Goal: Task Accomplishment & Management: Manage account settings

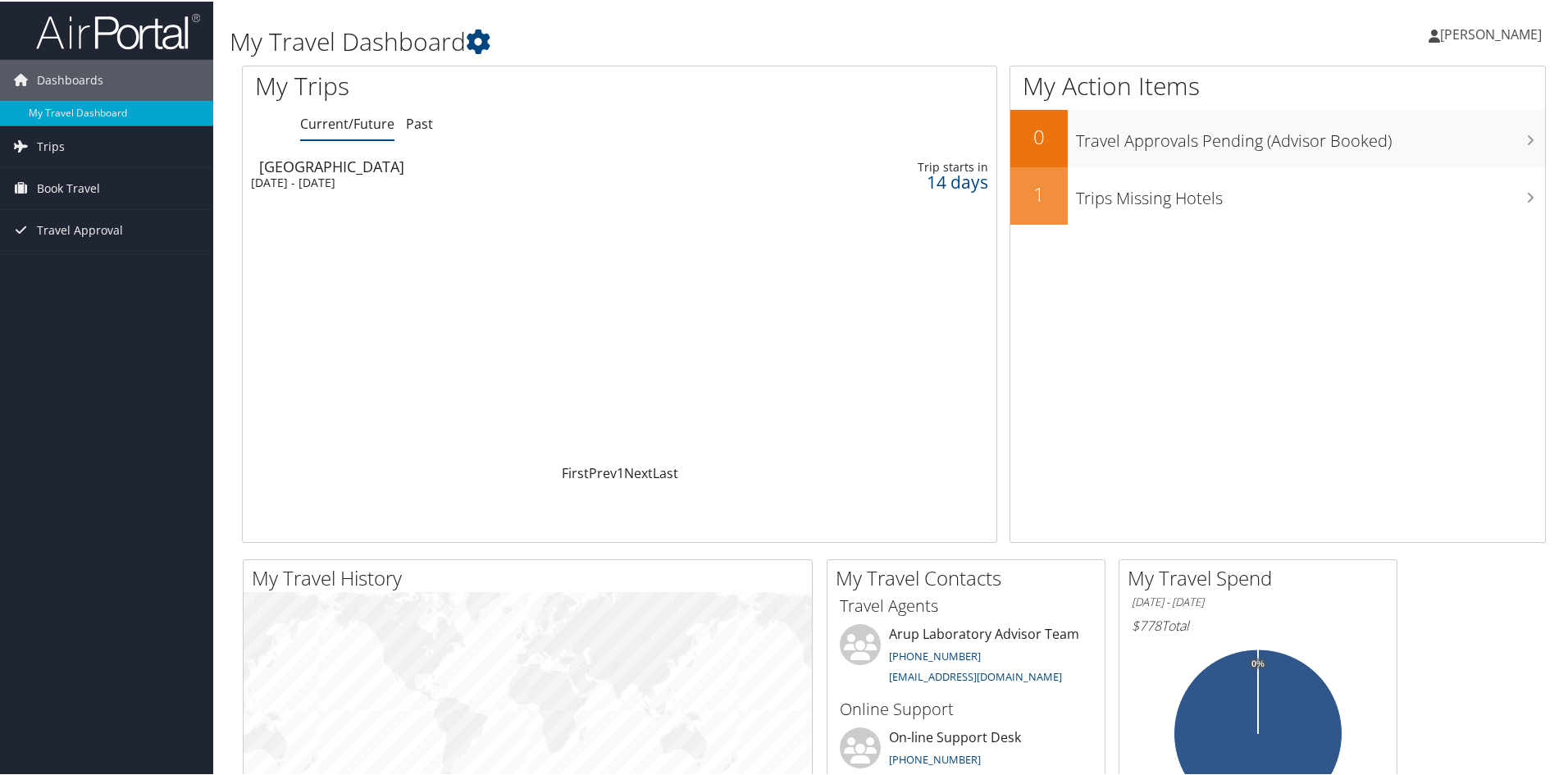
click at [1506, 39] on span "[PERSON_NAME]" at bounding box center [1491, 33] width 102 height 18
click at [78, 193] on span "Book Travel" at bounding box center [68, 187] width 64 height 41
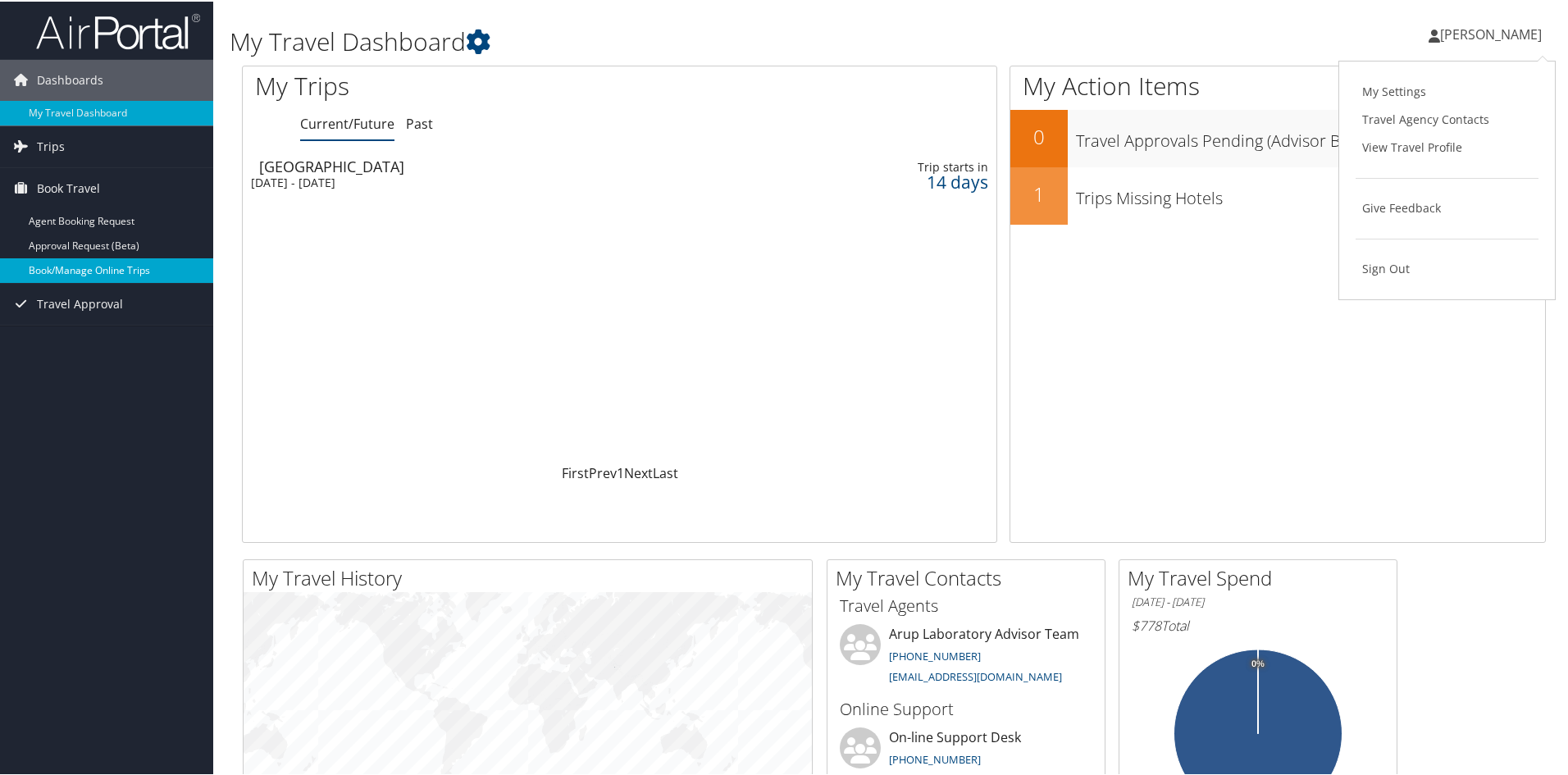
click at [83, 258] on link "Book/Manage Online Trips" at bounding box center [106, 269] width 213 height 25
click at [293, 176] on div "[DATE] - [DATE]" at bounding box center [484, 180] width 466 height 14
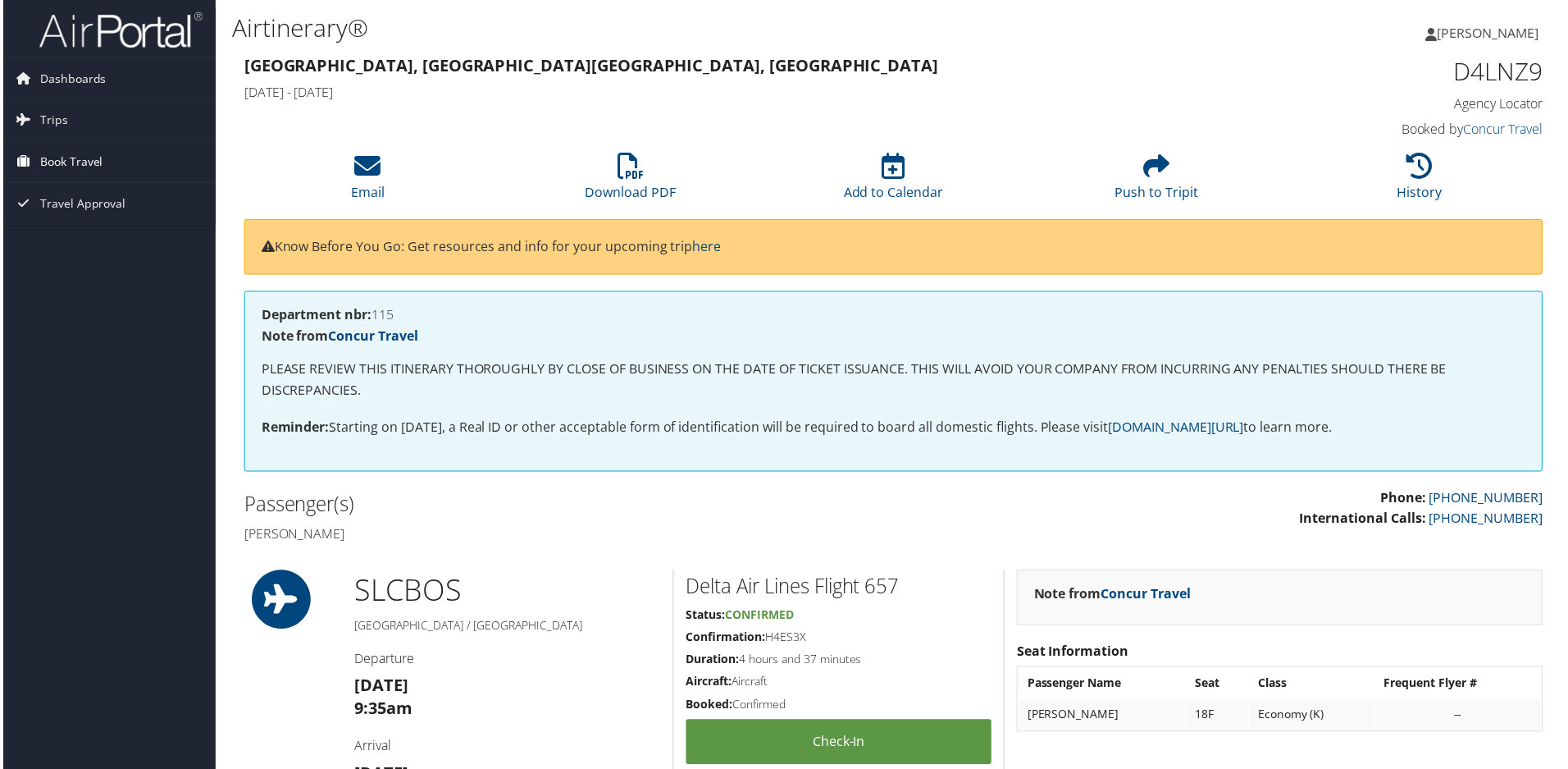
click at [73, 161] on span "Book Travel" at bounding box center [68, 162] width 64 height 41
click at [85, 238] on link "Book/Manage Online Trips" at bounding box center [106, 245] width 213 height 25
